Goal: Information Seeking & Learning: Learn about a topic

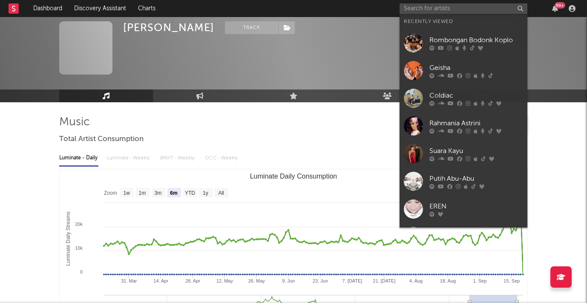
select select "6m"
select select "1m"
select select "1w"
select select "1m"
select select "1w"
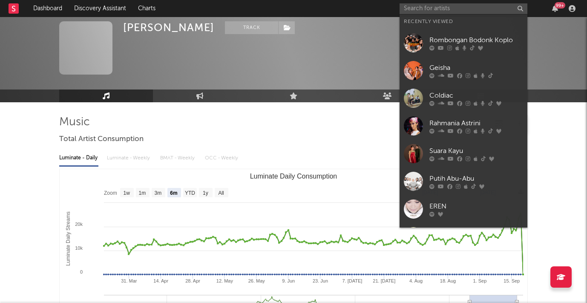
select select "1m"
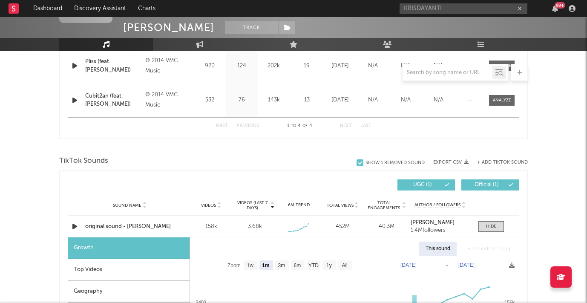
click at [447, 11] on input "KRISDAYANTI" at bounding box center [463, 8] width 128 height 11
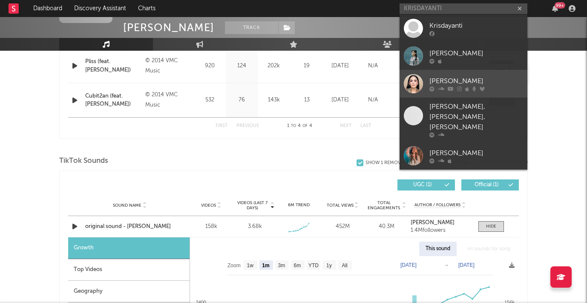
type input "KRISDAYANTI"
click at [429, 84] on div "[PERSON_NAME]" at bounding box center [476, 81] width 94 height 10
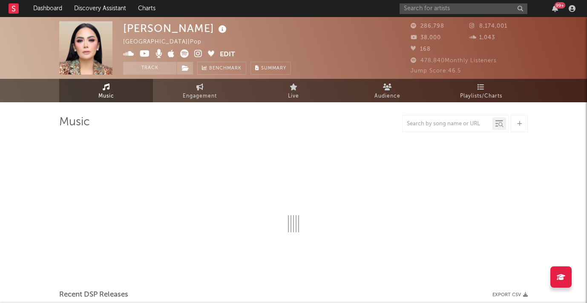
select select "6m"
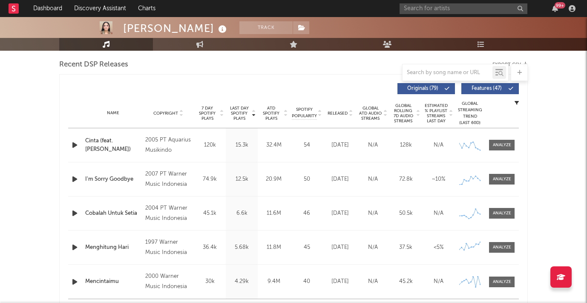
scroll to position [307, 0]
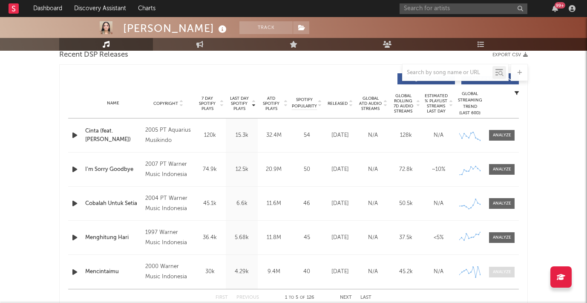
click at [504, 272] on div at bounding box center [502, 272] width 18 height 6
select select "6m"
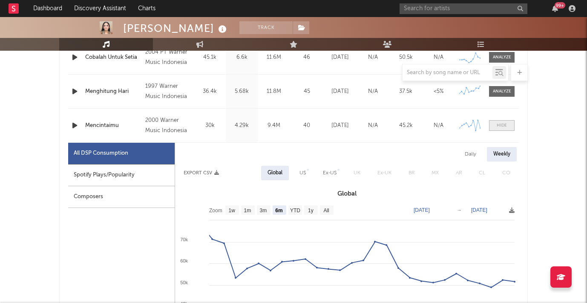
scroll to position [467, 0]
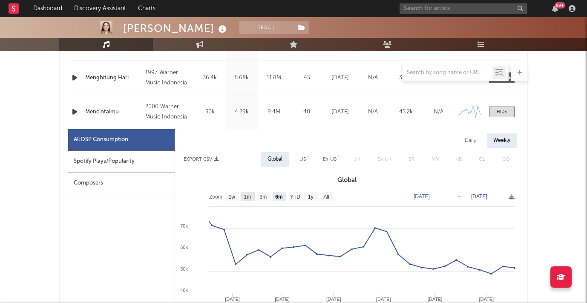
click at [247, 196] on text "1m" at bounding box center [247, 197] width 7 height 6
select select "1m"
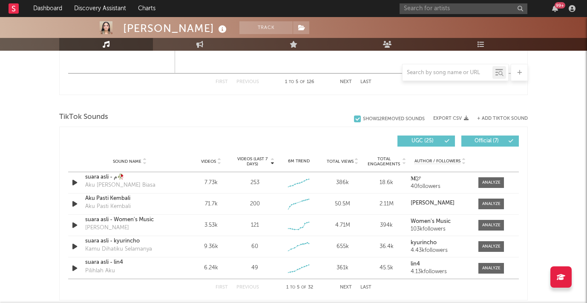
scroll to position [928, 0]
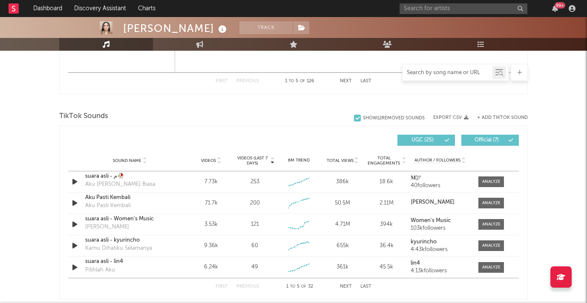
click at [434, 73] on input "text" at bounding box center [447, 72] width 90 height 7
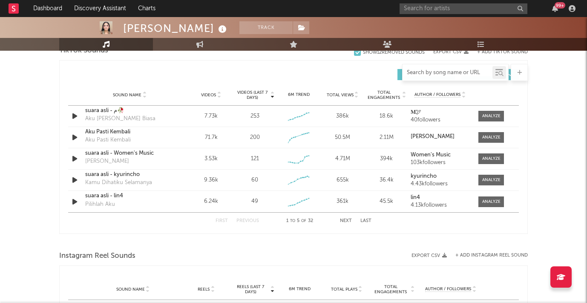
scroll to position [994, 0]
click at [348, 219] on button "Next" at bounding box center [346, 220] width 12 height 5
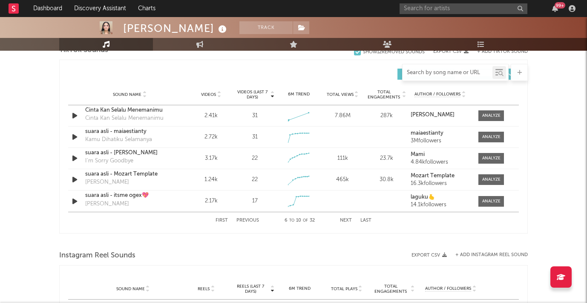
click at [348, 219] on button "Next" at bounding box center [346, 220] width 12 height 5
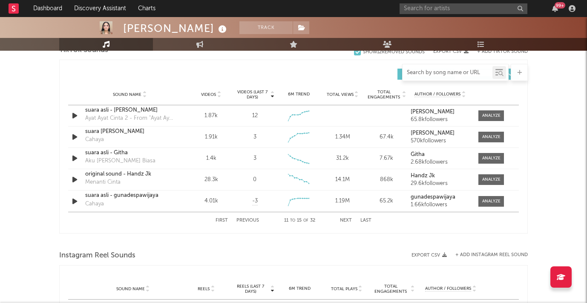
click at [348, 219] on button "Next" at bounding box center [346, 220] width 12 height 5
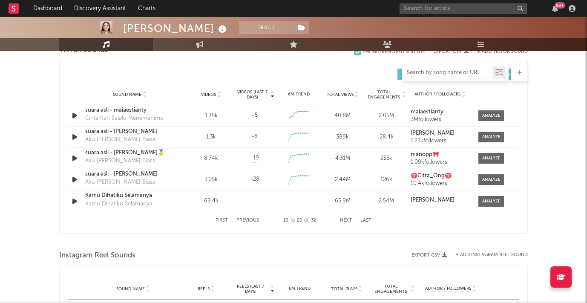
click at [348, 219] on button "Next" at bounding box center [346, 220] width 12 height 5
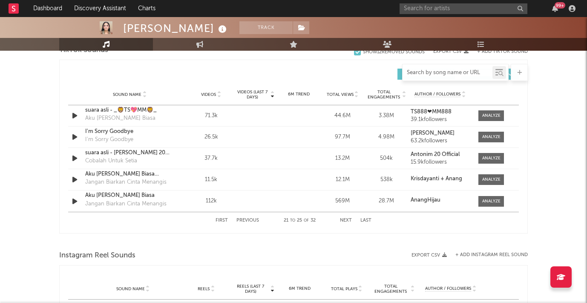
click at [348, 219] on button "Next" at bounding box center [346, 220] width 12 height 5
